Goal: Communication & Community: Answer question/provide support

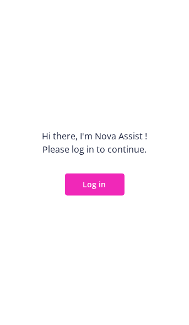
click at [97, 185] on button "Log in" at bounding box center [95, 185] width 60 height 22
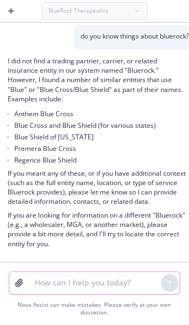
click at [57, 283] on textarea at bounding box center [94, 283] width 133 height 22
click at [93, 13] on div "BlueRock Therapeutics" at bounding box center [95, 11] width 106 height 18
click at [52, 283] on textarea at bounding box center [94, 283] width 133 height 22
click at [62, 9] on div "BlueRock Therapeutics" at bounding box center [95, 11] width 106 height 18
click at [11, 13] on icon "button" at bounding box center [11, 11] width 9 height 9
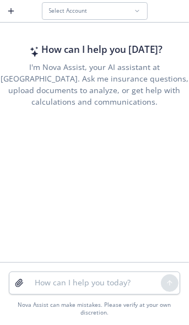
click at [63, 5] on button "Select Account" at bounding box center [95, 11] width 106 height 18
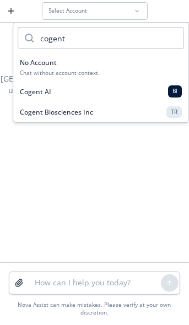
type input "cogent"
click at [48, 110] on span "Cogent Biosciences Inc" at bounding box center [56, 111] width 73 height 9
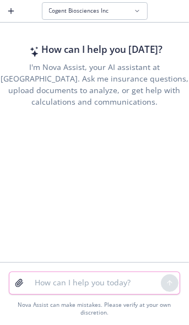
click at [48, 283] on textarea at bounding box center [94, 283] width 133 height 22
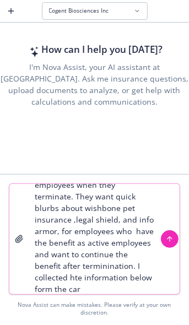
scroll to position [33, 0]
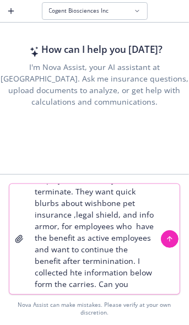
click at [100, 289] on textarea "Cogent is working on a guide for employees when they terminate. They want quick…" at bounding box center [94, 239] width 133 height 110
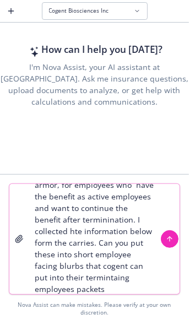
scroll to position [79, 0]
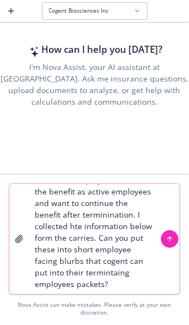
paste textarea "WishBone Since Wishbone is a direct pay benefit, employees do not lose access t…"
type textarea "Cogent is working on a guide for employees when they terminate. They want quick…"
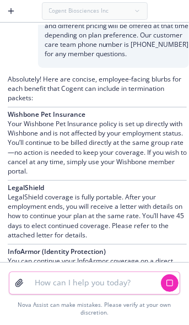
scroll to position [359, 0]
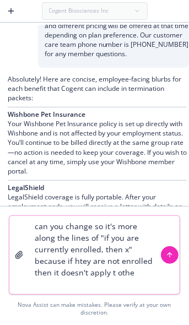
type textarea "can you change so it's more along the lines of "if you are currently enrolled, …"
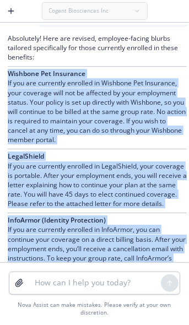
scroll to position [842, 0]
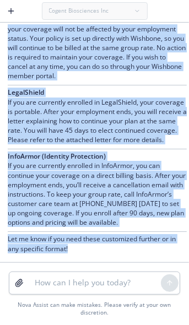
drag, startPoint x: 8, startPoint y: 146, endPoint x: 60, endPoint y: 222, distance: 92.0
click at [60, 222] on div "Absolutely! Here are revised, employee-facing blurbs tailored specifically for …" at bounding box center [97, 113] width 179 height 286
copy div "Loremips Dol Sitametco Ad eli sed doeiusmod temporin ut Laboreet Dol Magnaaliq,…"
